Goal: Transaction & Acquisition: Purchase product/service

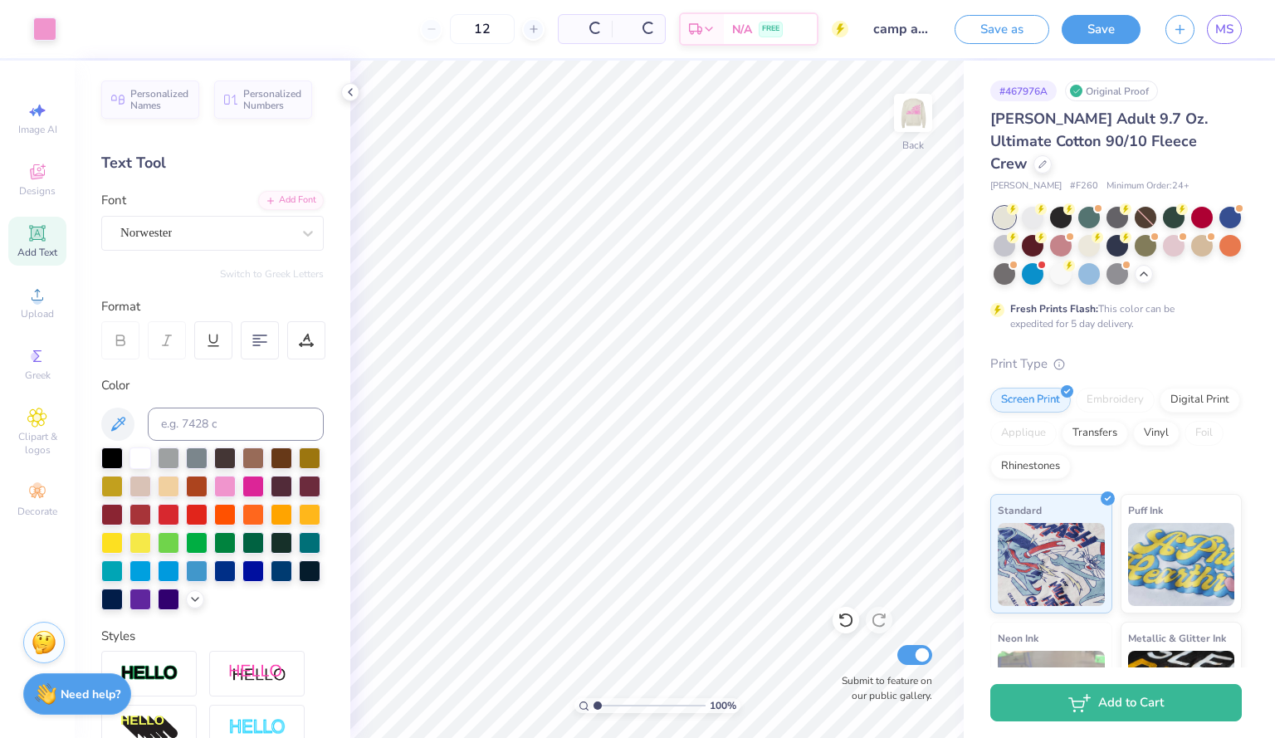
scroll to position [157, 0]
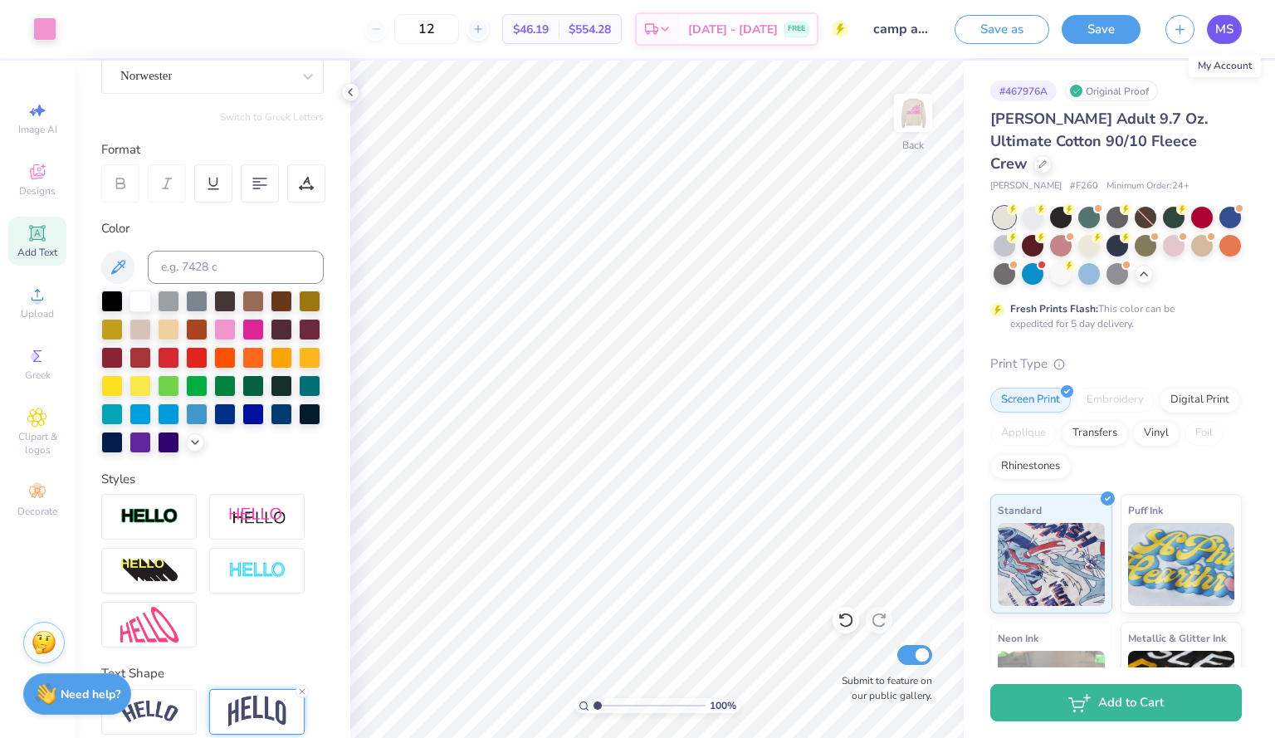
click at [1226, 39] on link "MS" at bounding box center [1224, 29] width 35 height 29
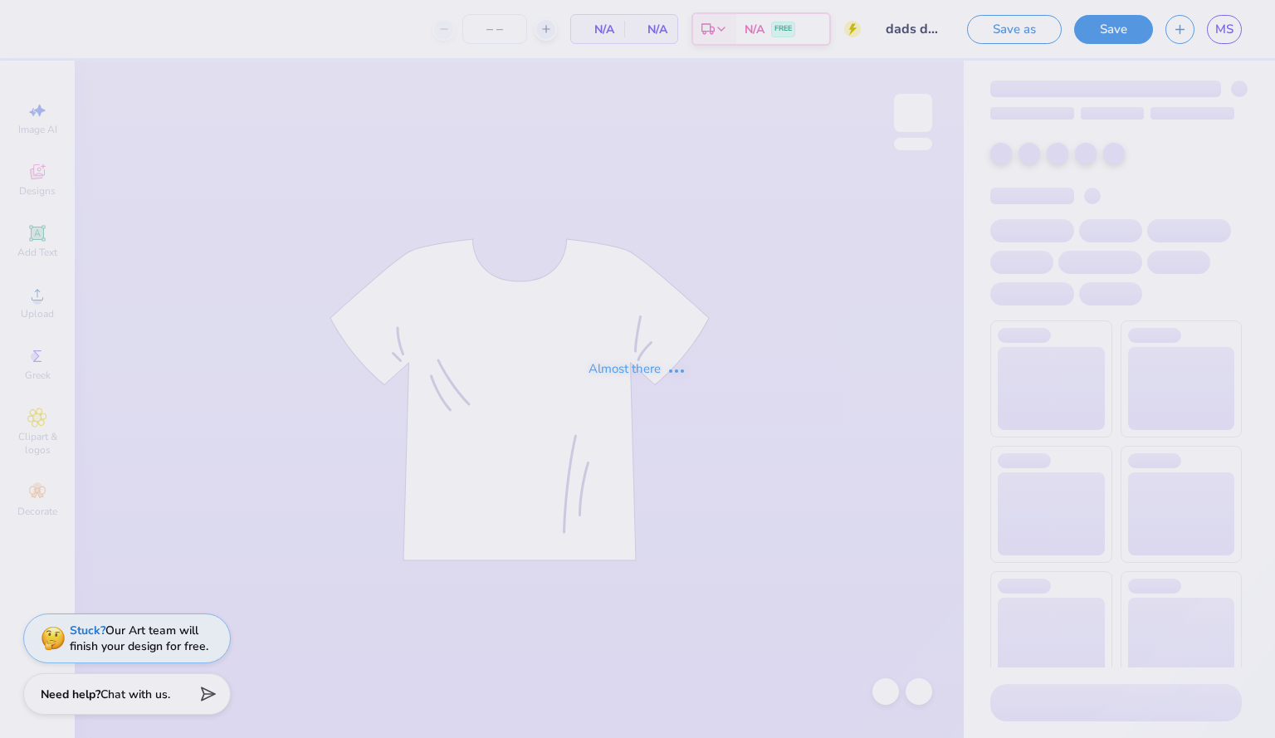
type input "30"
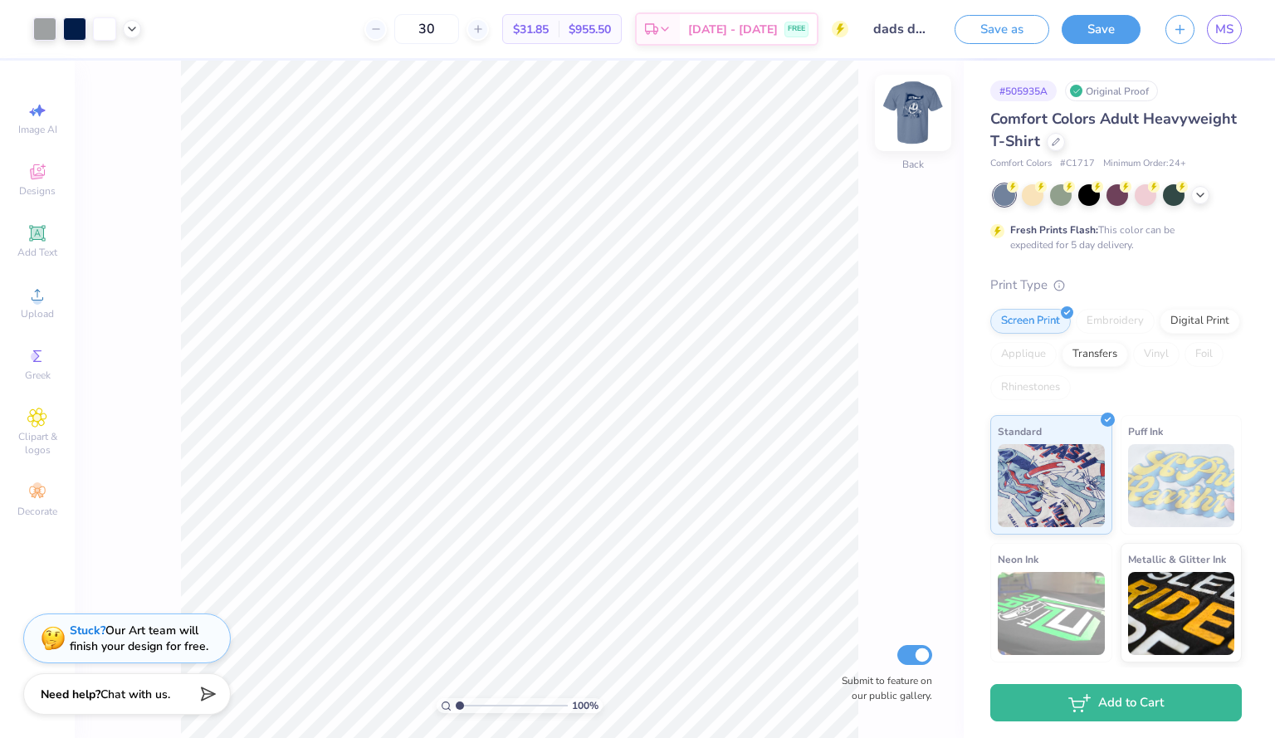
click at [923, 88] on img at bounding box center [913, 113] width 66 height 66
click at [920, 125] on img at bounding box center [913, 113] width 66 height 66
click at [920, 125] on img at bounding box center [913, 112] width 33 height 33
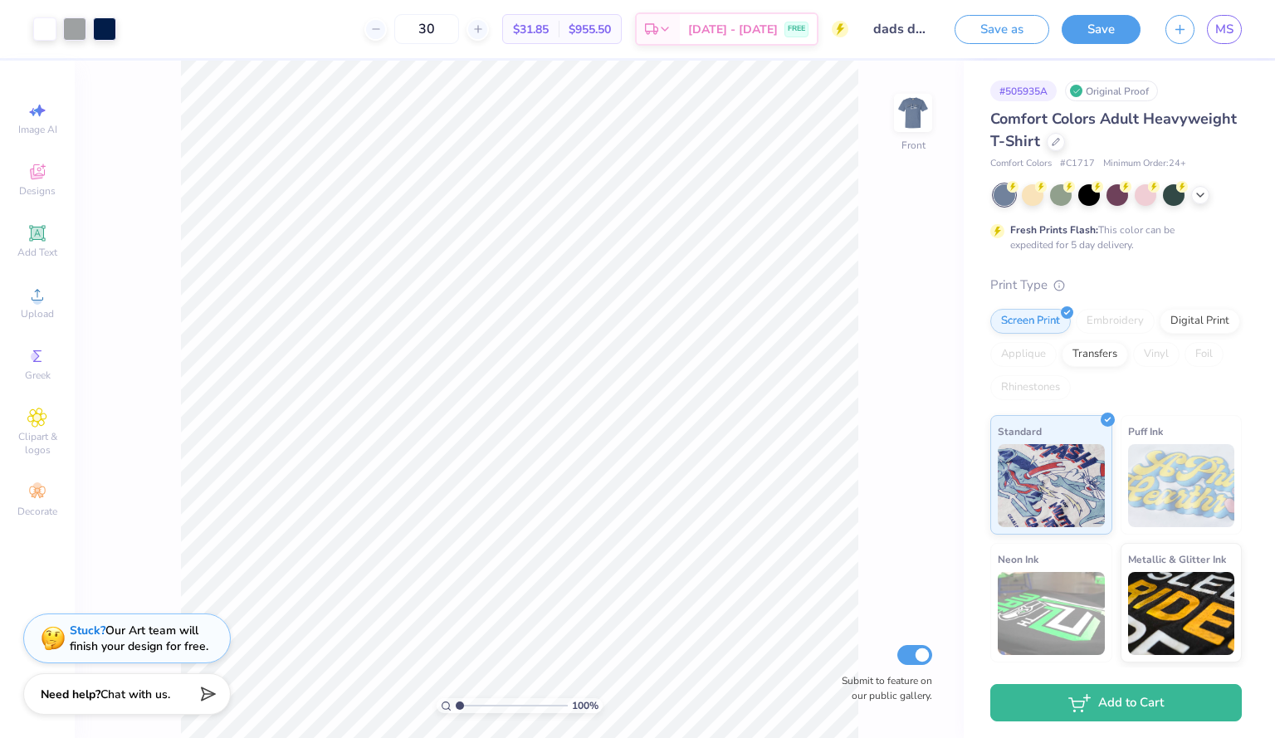
click at [920, 125] on img at bounding box center [913, 112] width 33 height 33
